Goal: Use online tool/utility: Utilize a website feature to perform a specific function

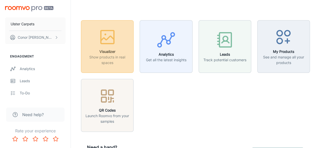
click at [109, 38] on icon "button" at bounding box center [107, 38] width 13 height 5
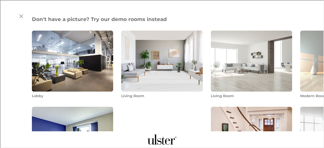
scroll to position [137, 0]
click at [210, 60] on img "Living Room" at bounding box center [251, 60] width 82 height 61
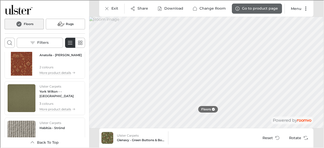
scroll to position [862, 0]
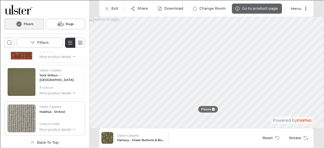
click at [49, 121] on p "Colour :" at bounding box center [44, 123] width 11 height 5
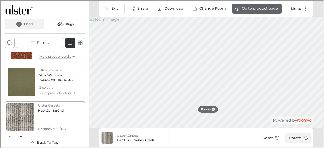
click at [293, 140] on button "Rotate" at bounding box center [297, 137] width 26 height 10
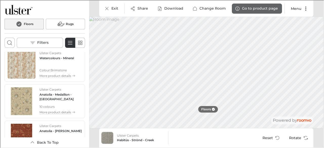
scroll to position [769, 0]
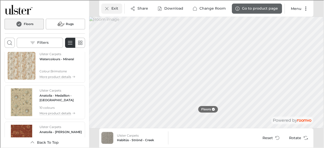
click at [111, 13] on button "Exit" at bounding box center [111, 8] width 21 height 10
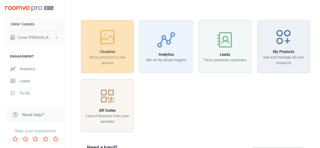
click at [119, 53] on h6 "Visualizer" at bounding box center [107, 52] width 46 height 6
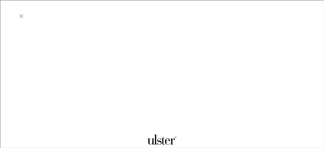
scroll to position [0, 0]
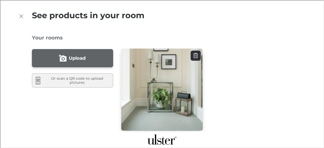
click at [164, 86] on img "button" at bounding box center [162, 89] width 82 height 83
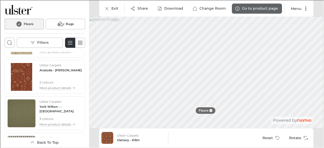
scroll to position [862, 0]
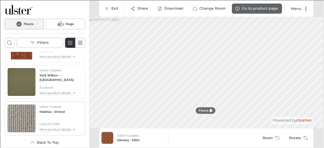
click at [60, 108] on p "Ulster Carpets" at bounding box center [50, 106] width 22 height 5
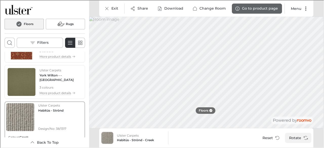
click at [299, 135] on button "Rotate" at bounding box center [297, 137] width 26 height 10
click at [58, 86] on p "3 colours" at bounding box center [60, 87] width 42 height 5
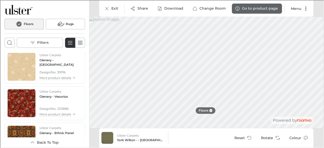
scroll to position [477, 0]
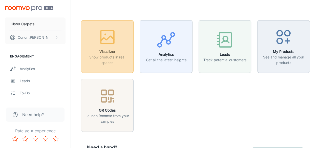
click at [103, 41] on icon "button" at bounding box center [107, 37] width 19 height 19
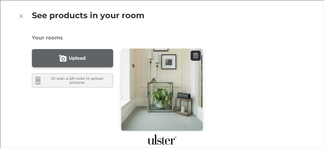
click at [166, 103] on img "button" at bounding box center [162, 89] width 82 height 83
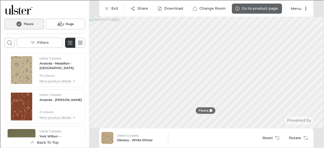
scroll to position [862, 0]
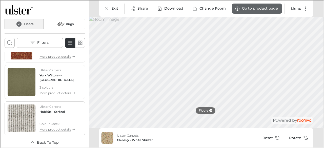
click at [52, 107] on p "Ulster Carpets" at bounding box center [50, 106] width 22 height 5
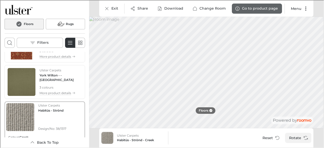
click at [300, 136] on button "Rotate" at bounding box center [297, 137] width 26 height 10
